Goal: Information Seeking & Learning: Check status

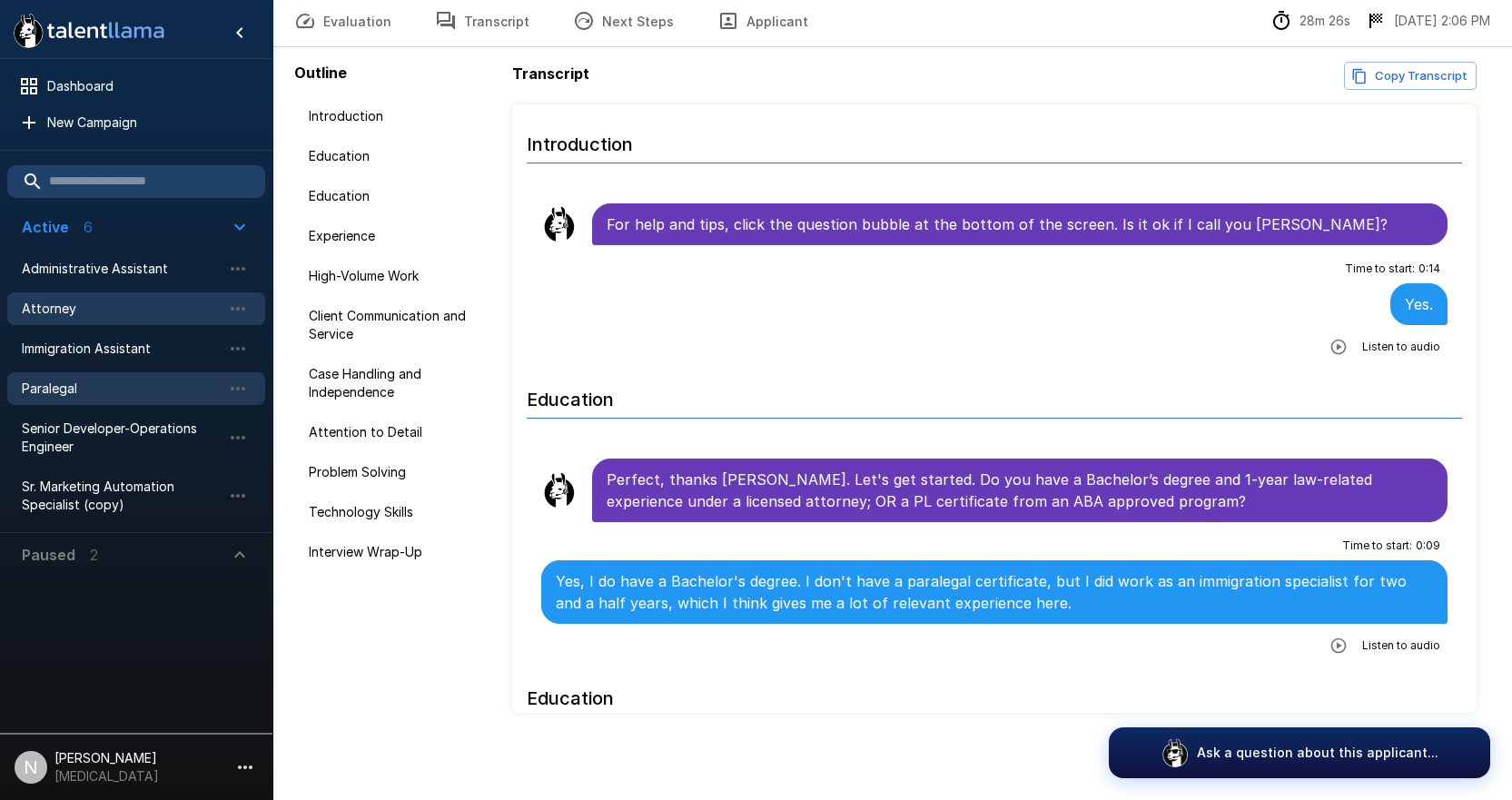
scroll to position [5819, 0]
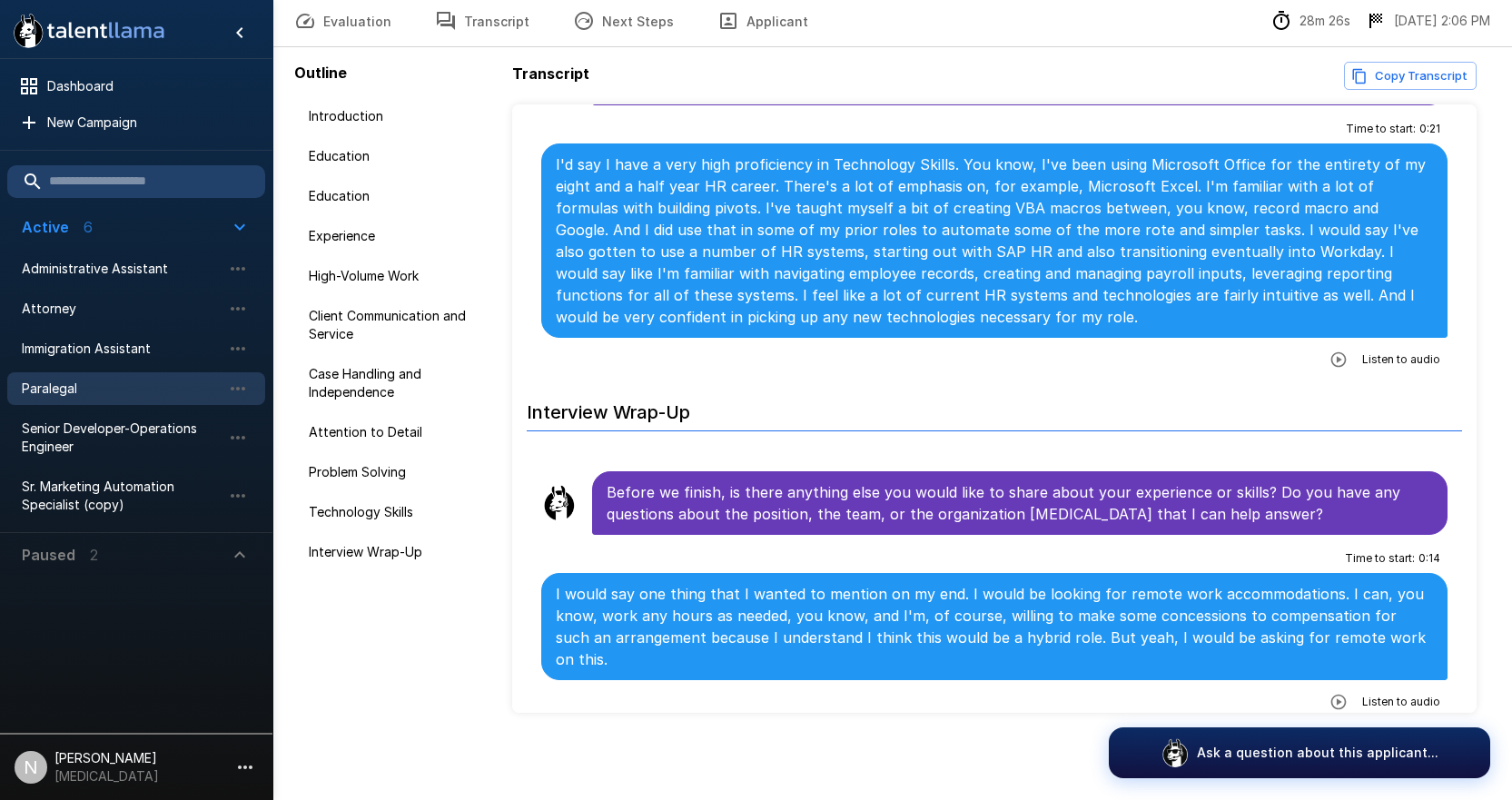
click at [63, 386] on span "Paralegal" at bounding box center [122, 388] width 200 height 18
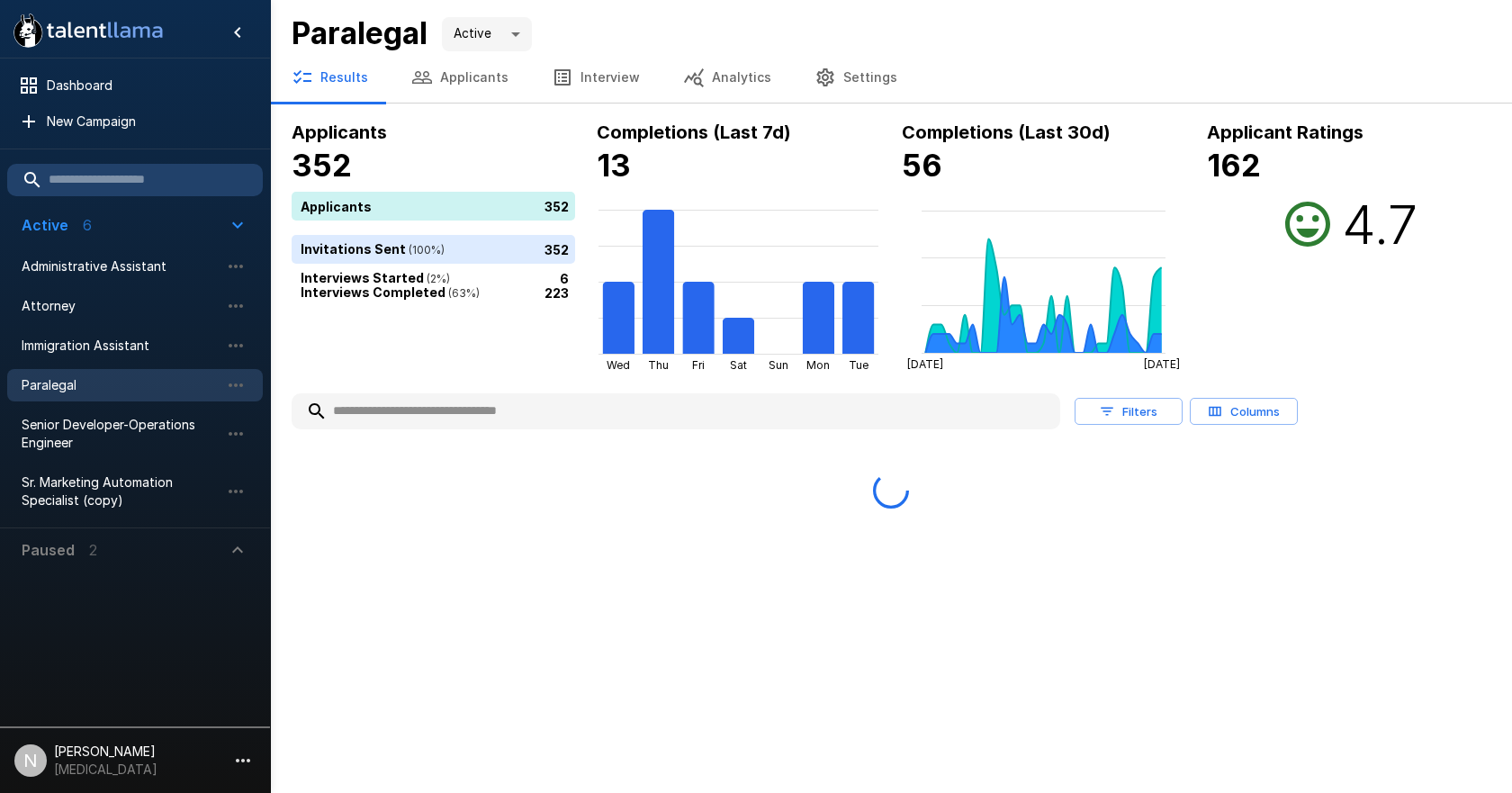
click at [400, 416] on input "text" at bounding box center [676, 411] width 769 height 33
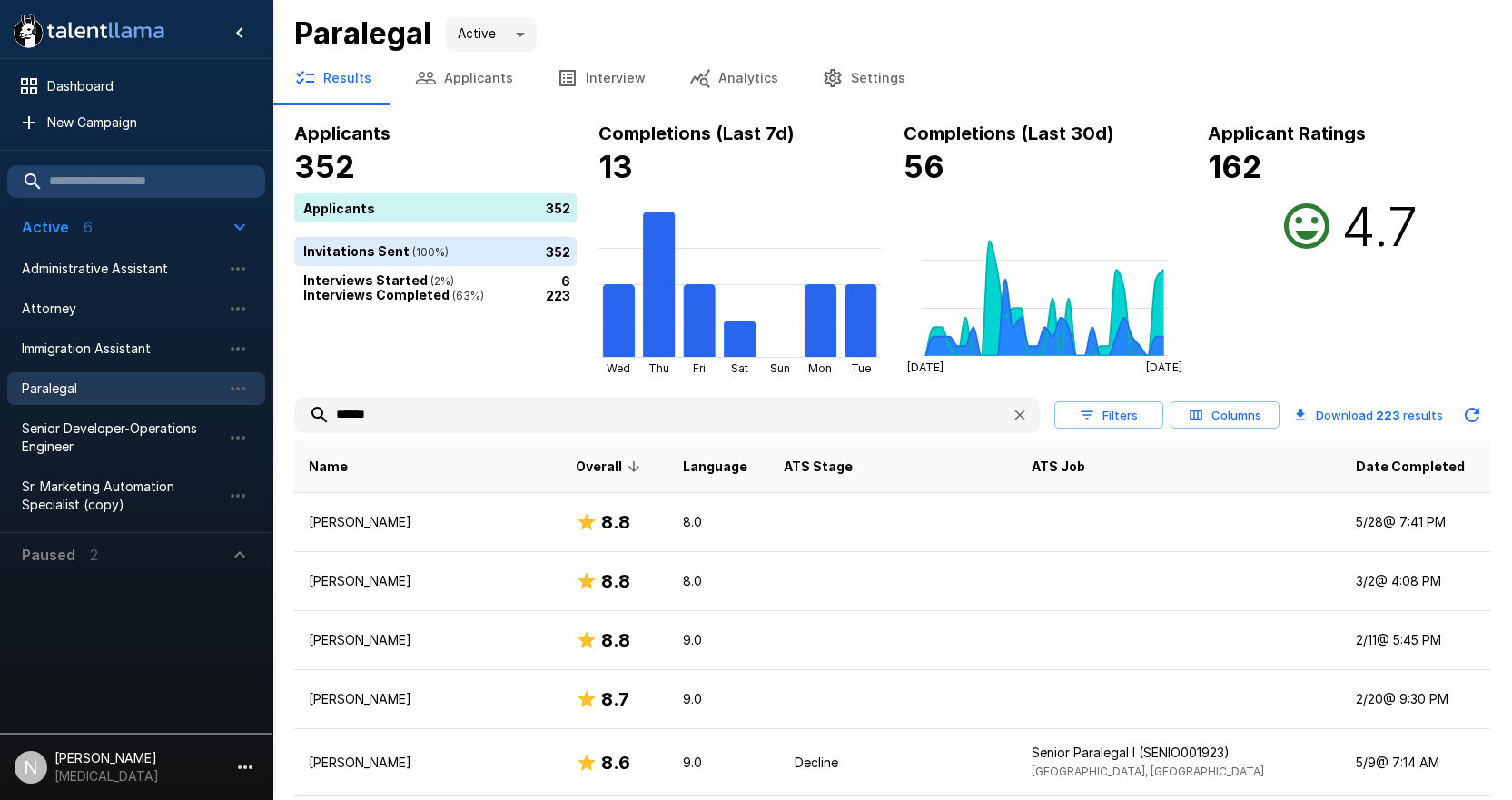
type input "******"
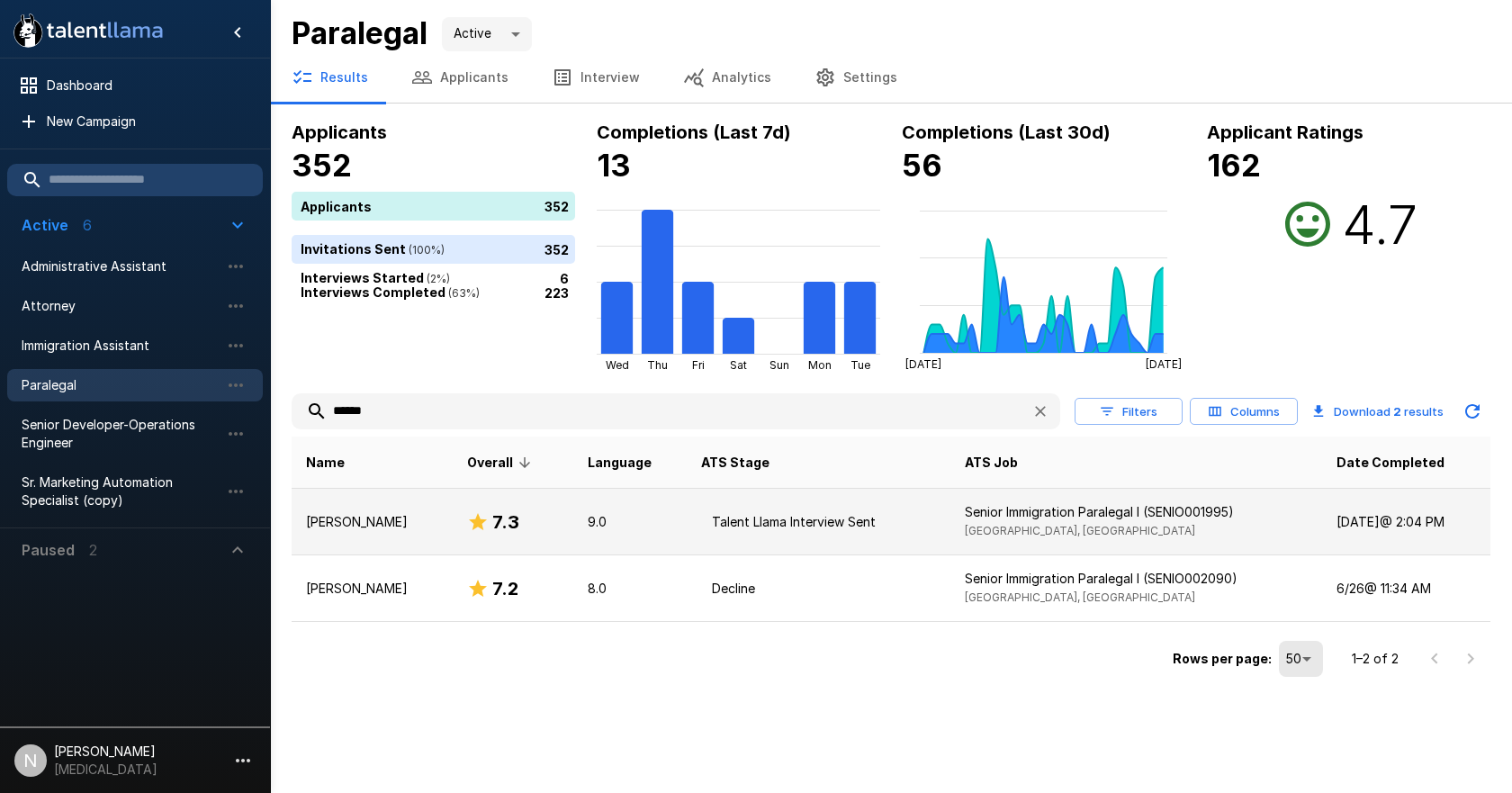
click at [359, 519] on p "[PERSON_NAME]" at bounding box center [373, 521] width 133 height 18
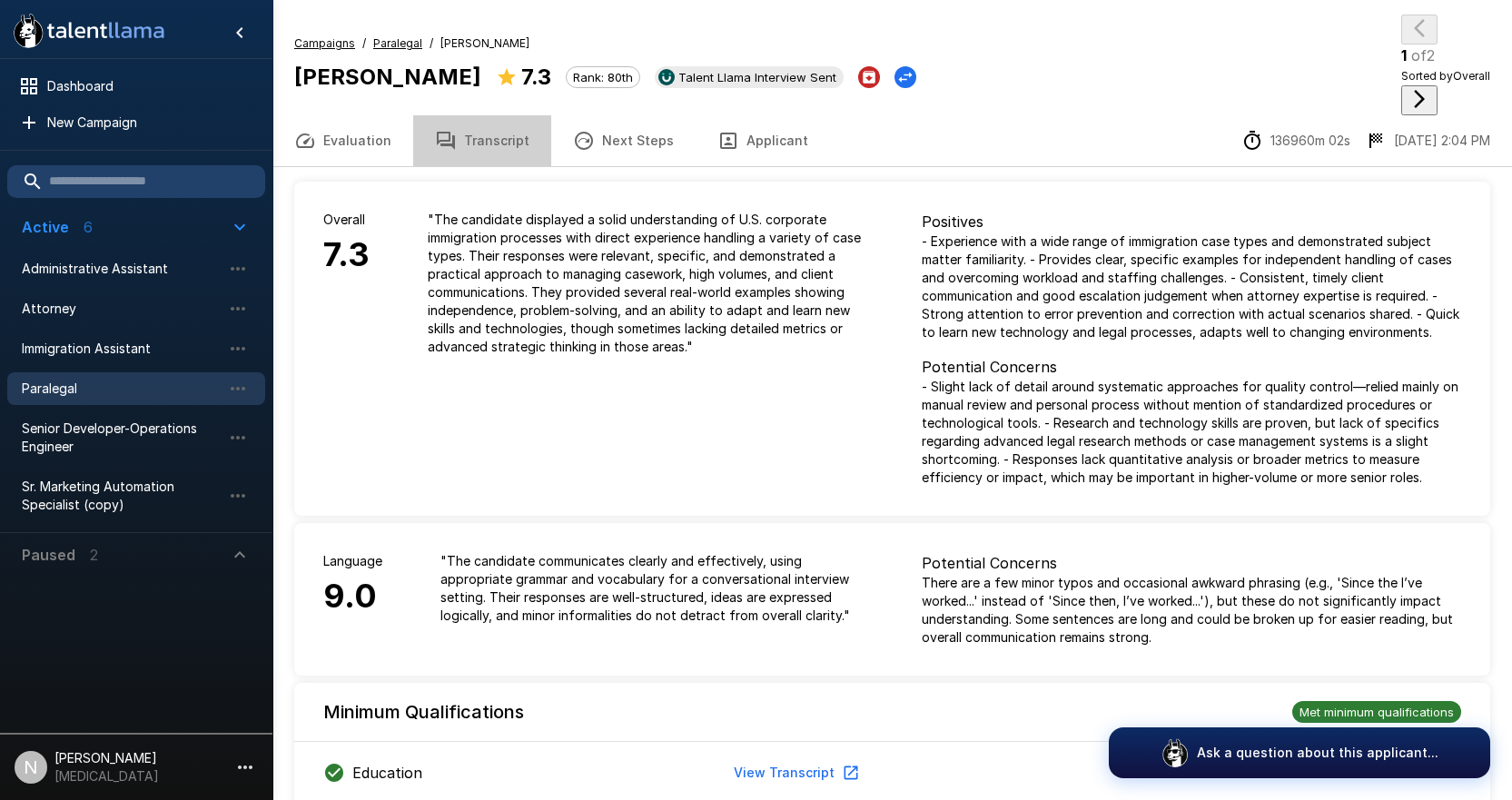
click at [489, 115] on button "Transcript" at bounding box center [482, 140] width 138 height 51
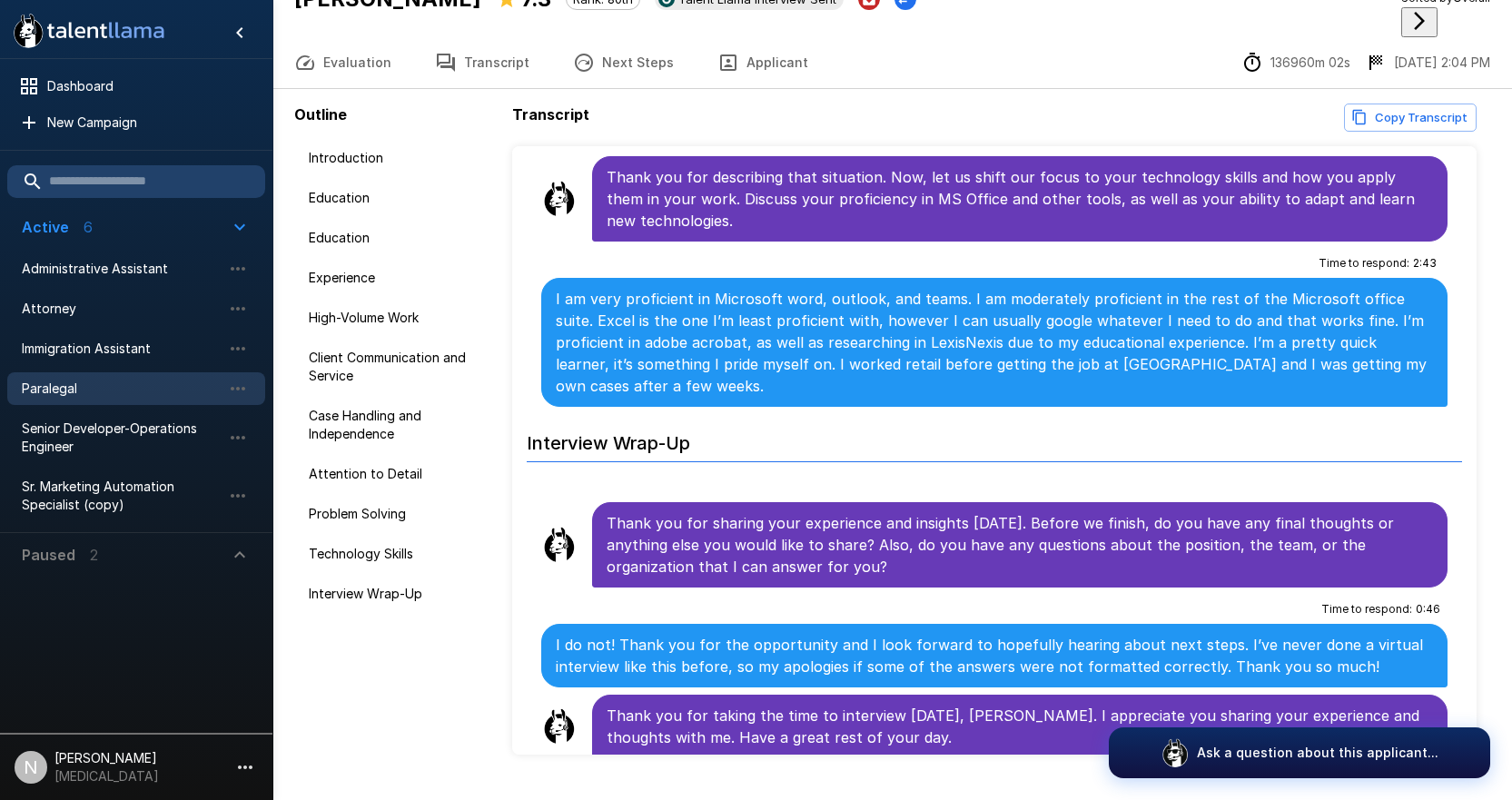
scroll to position [79, 0]
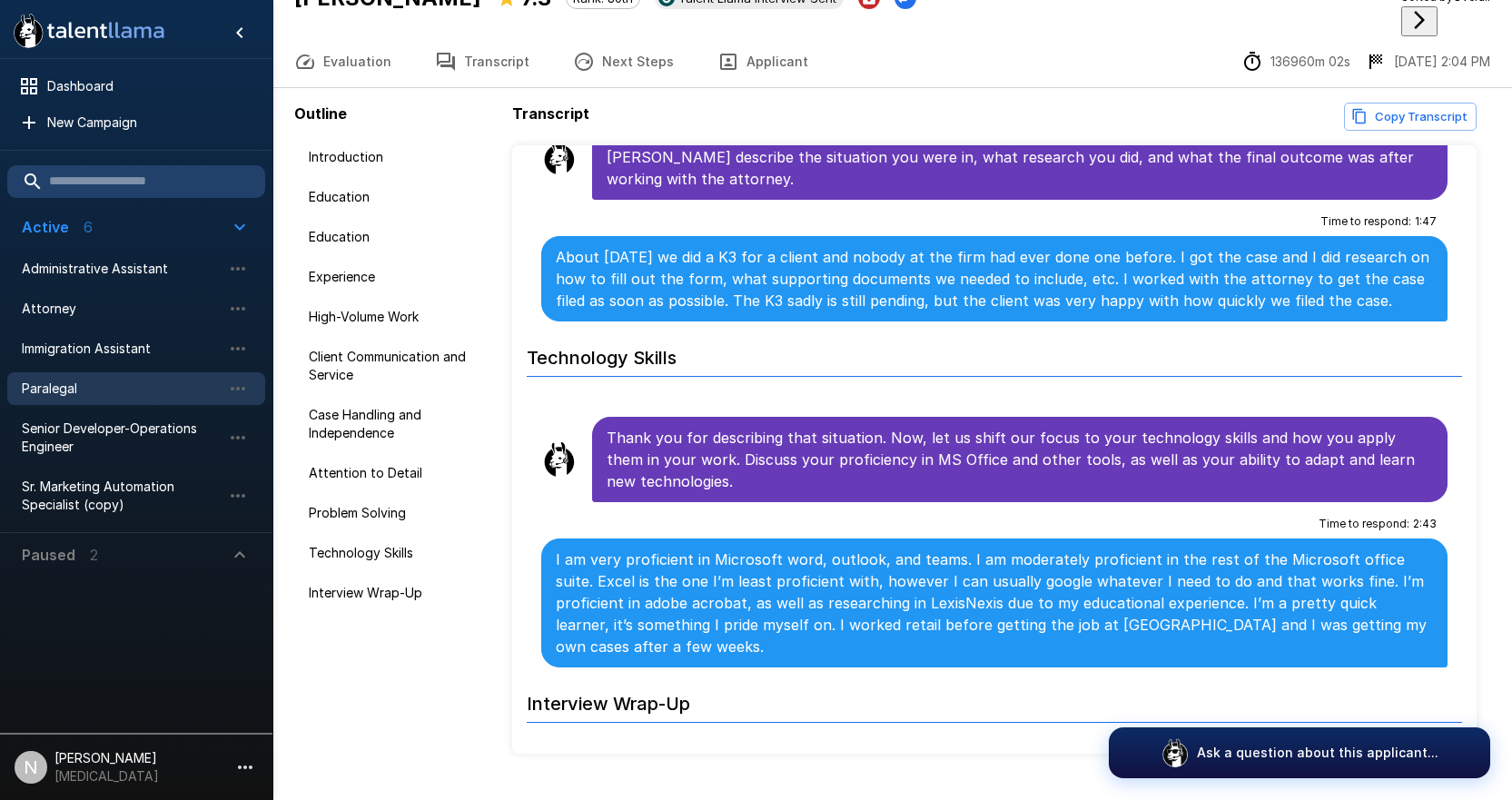
scroll to position [3075, 0]
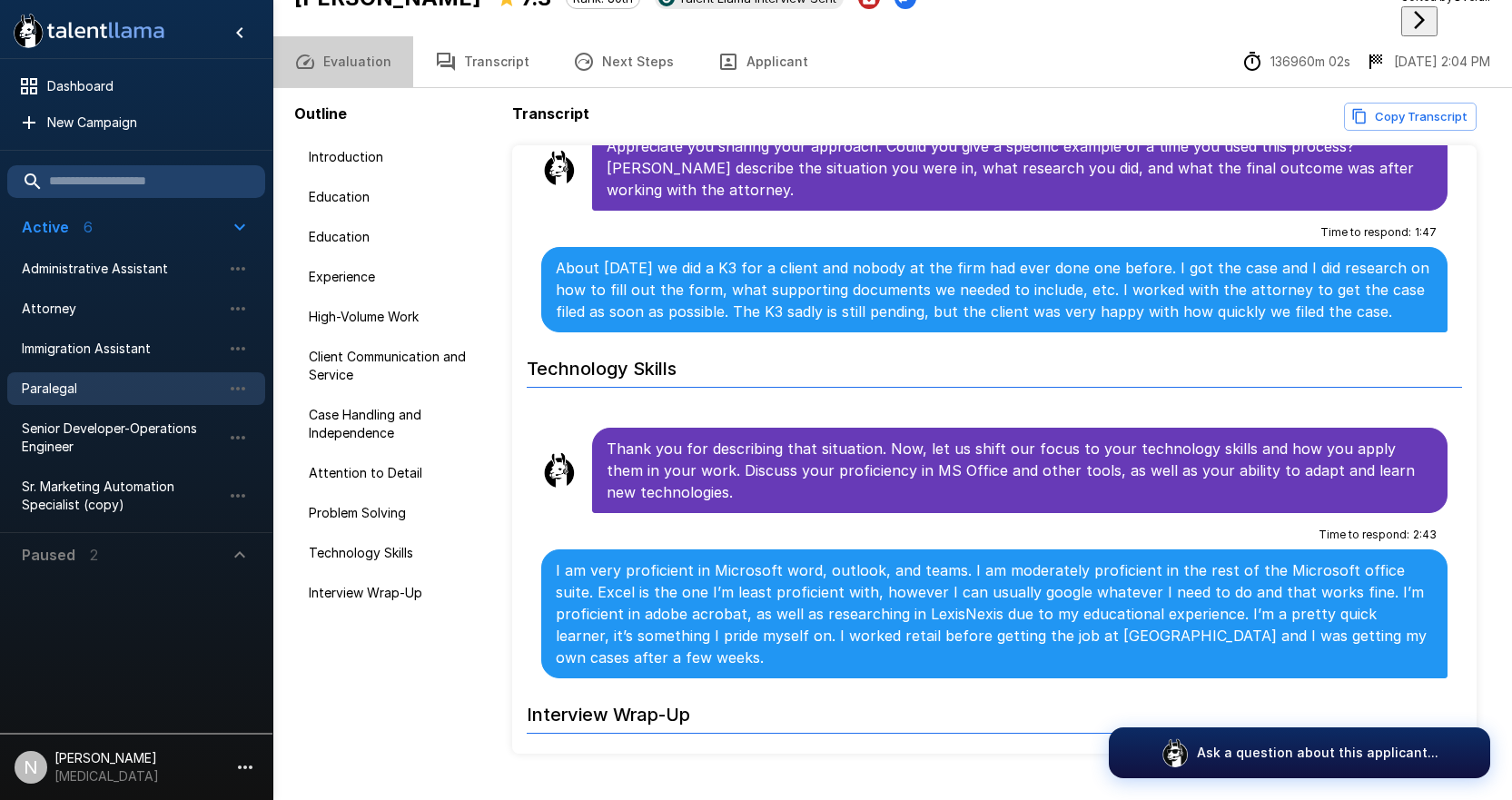
click at [359, 37] on button "Evaluation" at bounding box center [342, 62] width 140 height 51
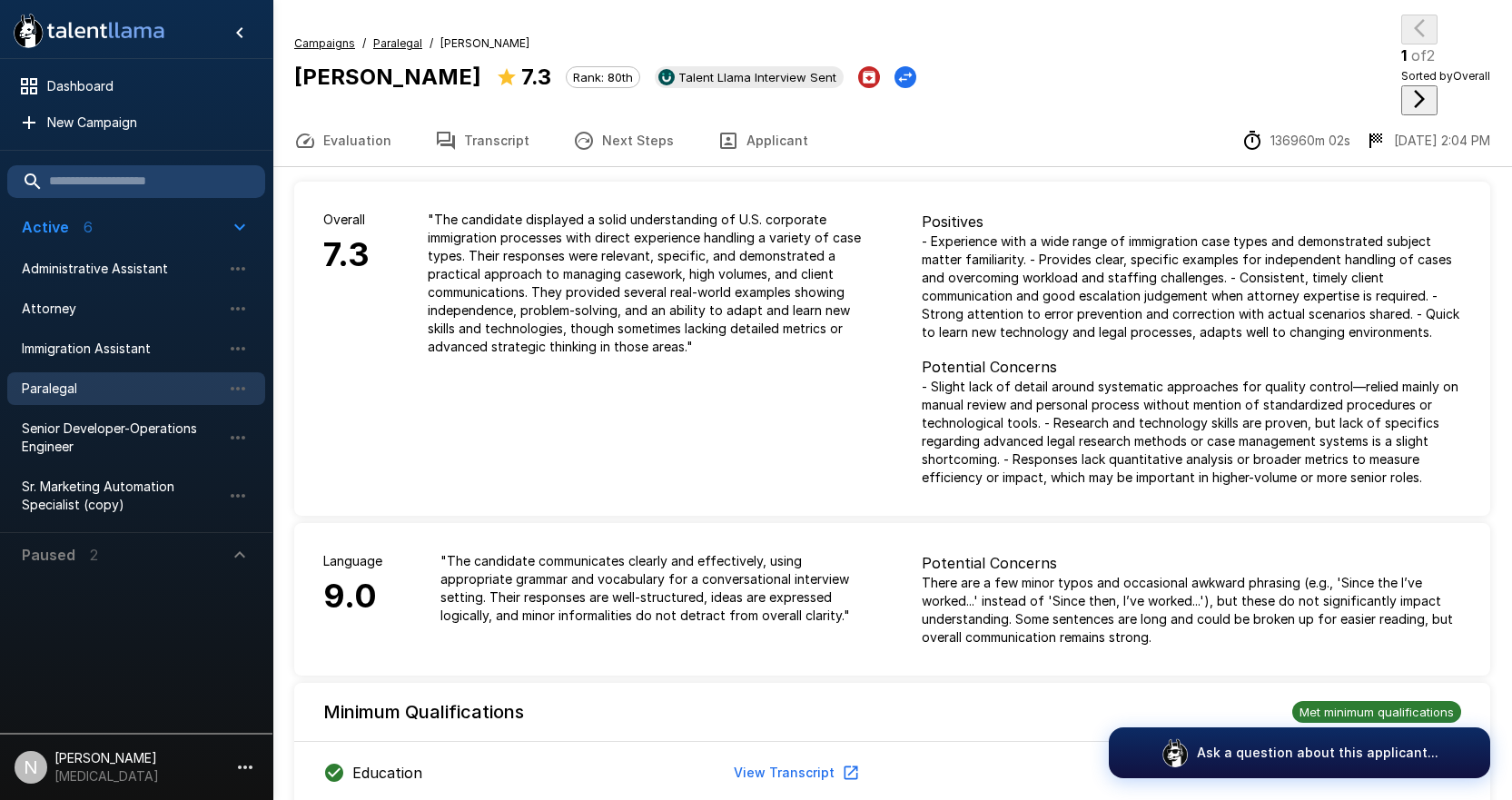
click at [451, 130] on icon "button" at bounding box center [445, 140] width 22 height 22
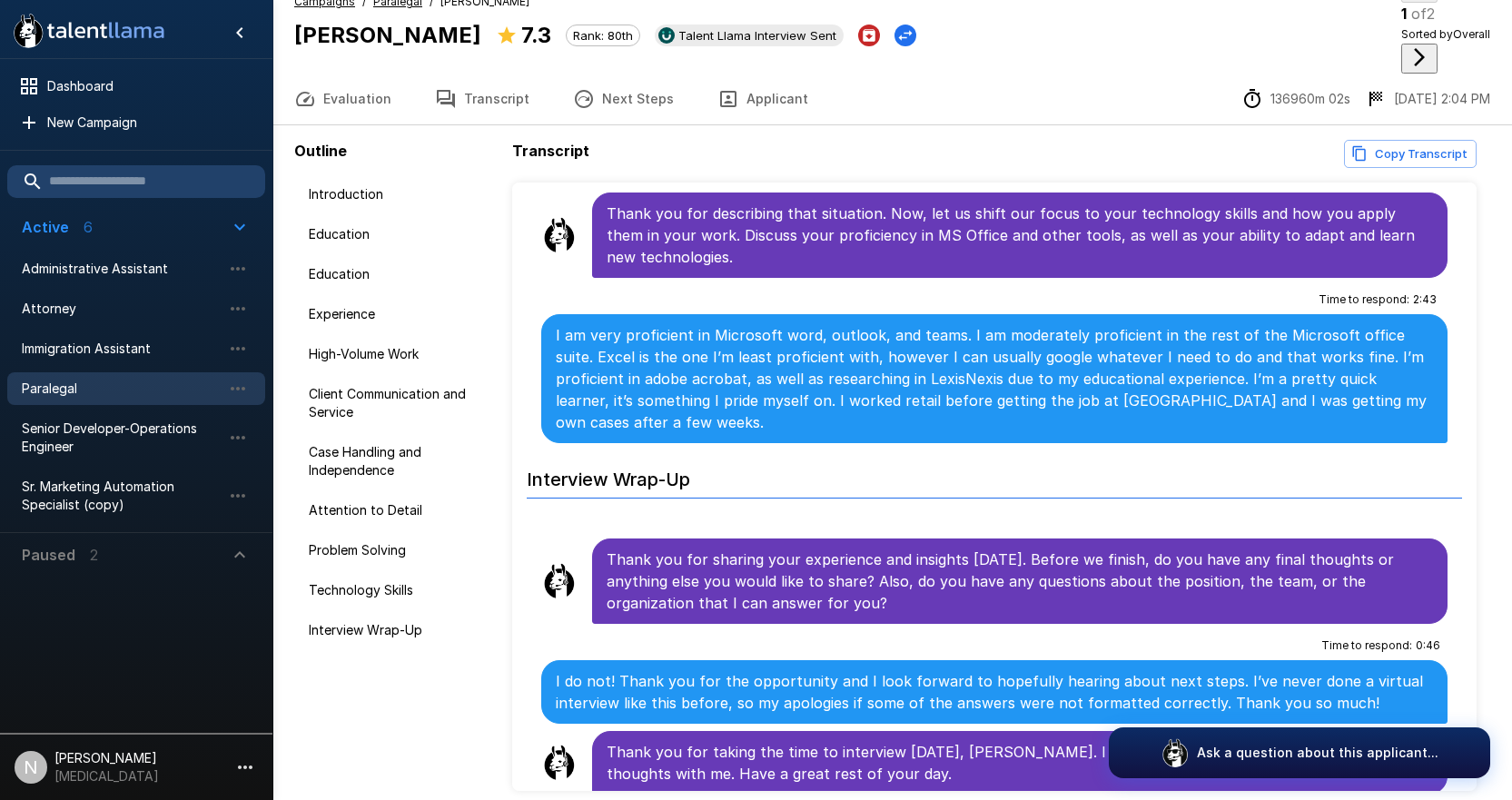
scroll to position [79, 0]
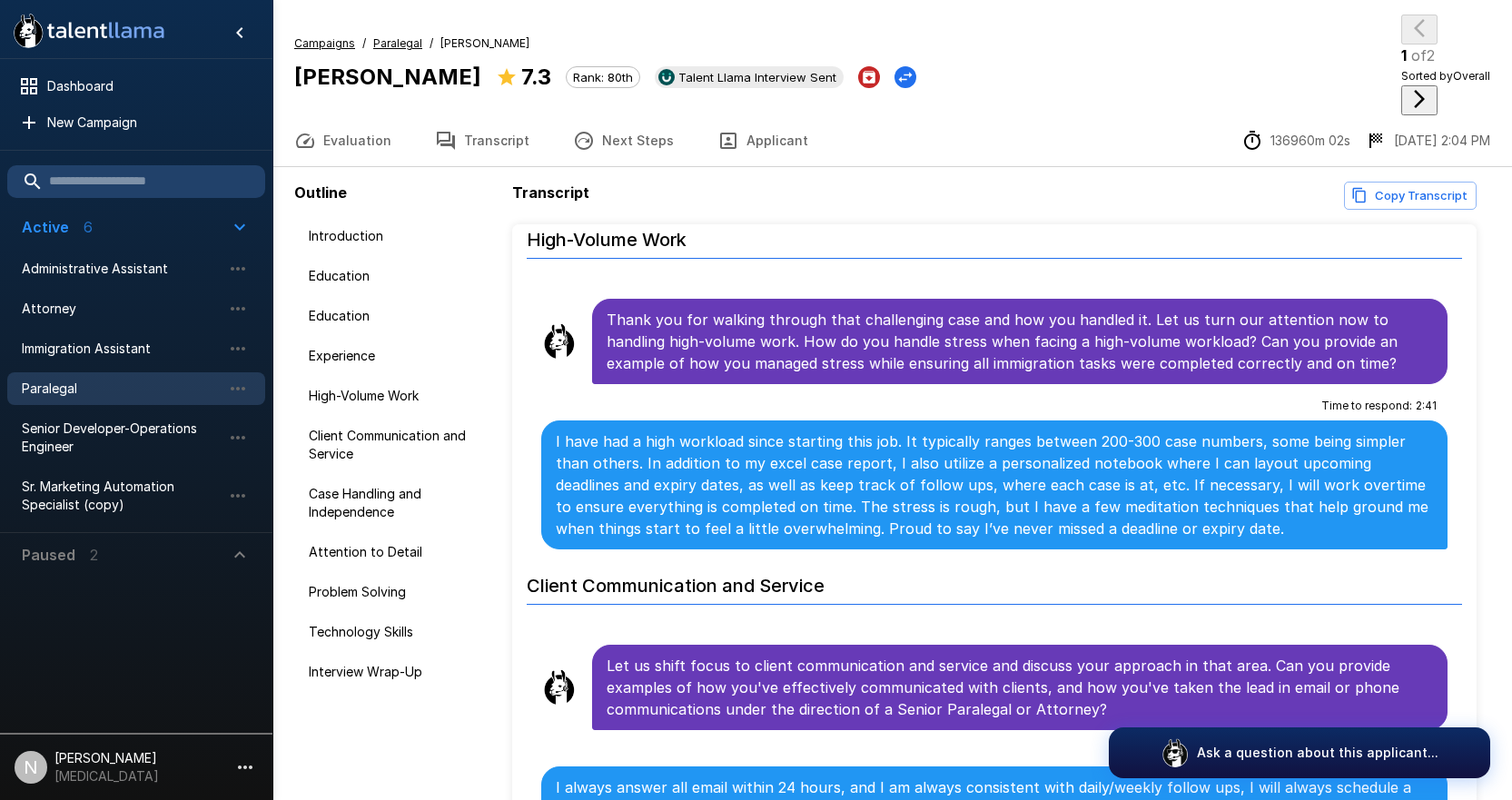
scroll to position [351, 0]
